Goal: Information Seeking & Learning: Check status

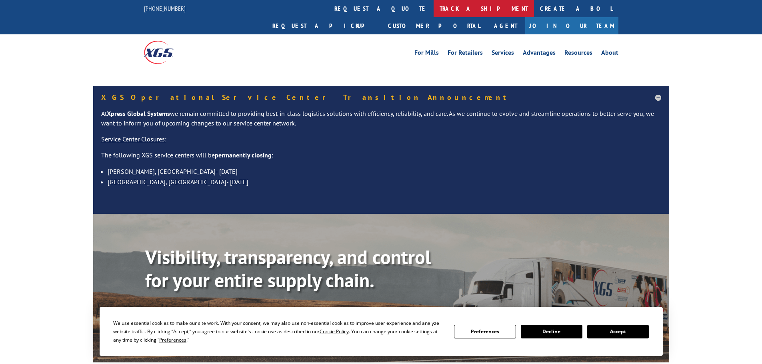
click at [434, 5] on link "track a shipment" at bounding box center [484, 8] width 100 height 17
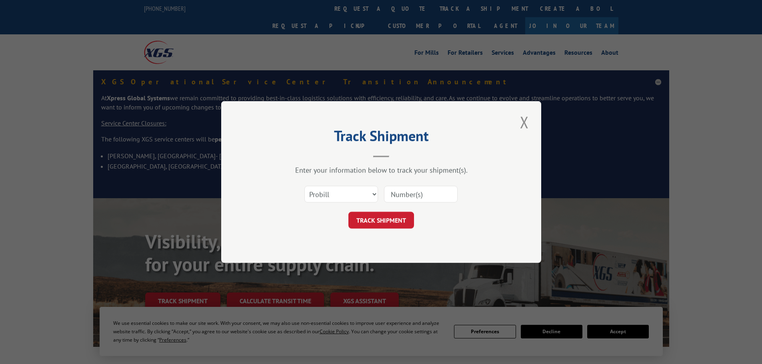
click at [350, 190] on select "Select category... Probill BOL PO" at bounding box center [341, 194] width 74 height 17
select select "bol"
click at [304, 186] on select "Select category... Probill BOL PO" at bounding box center [341, 194] width 74 height 17
drag, startPoint x: 390, startPoint y: 200, endPoint x: 395, endPoint y: 196, distance: 6.3
click at [392, 198] on input at bounding box center [421, 194] width 74 height 17
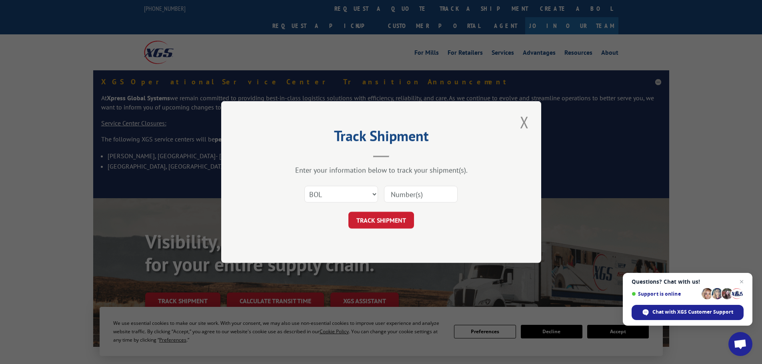
paste input "07282624061714873"
type input "07282624061714873"
click at [397, 220] on button "TRACK SHIPMENT" at bounding box center [381, 220] width 66 height 17
